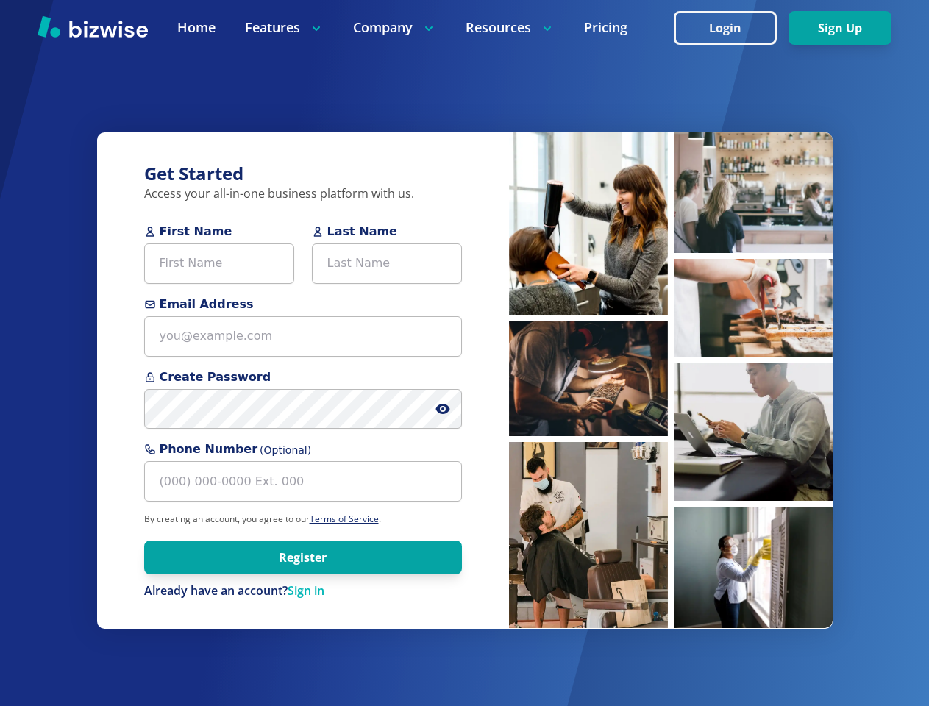
click at [464, 353] on div "Get Started Access your all-in-one business platform with us. First Name Last N…" at bounding box center [303, 380] width 412 height 496
click at [443, 409] on icon at bounding box center [442, 408] width 3 height 3
click at [588, 224] on img at bounding box center [588, 223] width 159 height 182
click at [588, 378] on img at bounding box center [588, 378] width 159 height 115
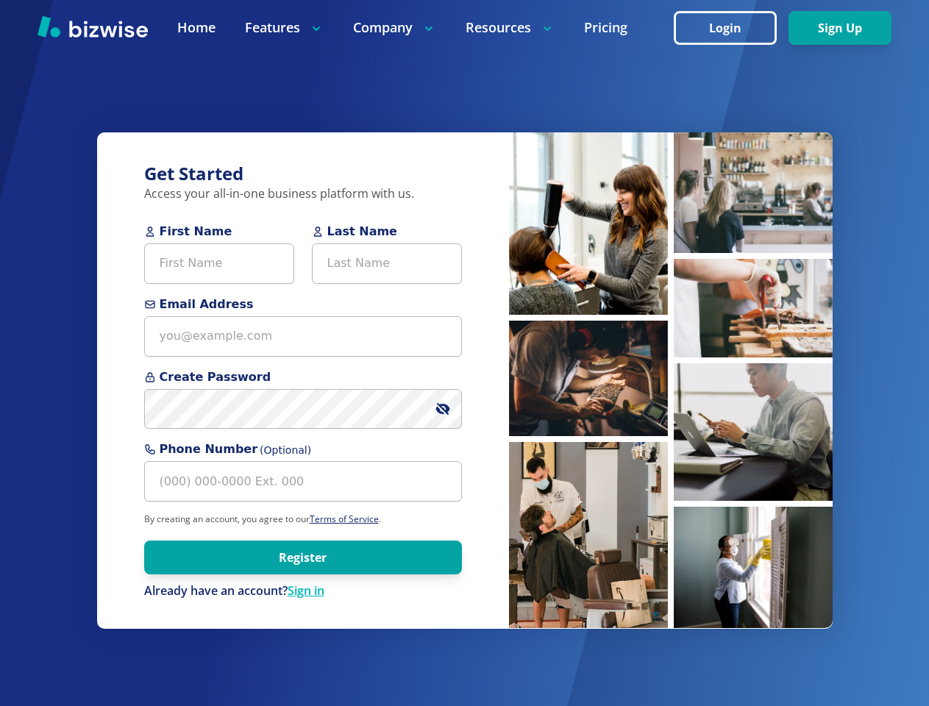
click at [588, 535] on img at bounding box center [588, 535] width 159 height 186
click at [753, 193] on img at bounding box center [753, 192] width 159 height 121
click at [753, 253] on img at bounding box center [753, 192] width 159 height 121
